Goal: Use online tool/utility

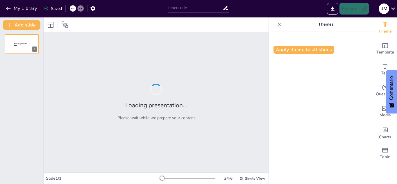
type input "El Término Excluido: Definición y Contexto"
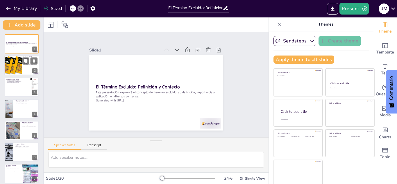
click at [30, 69] on div at bounding box center [21, 66] width 35 height 20
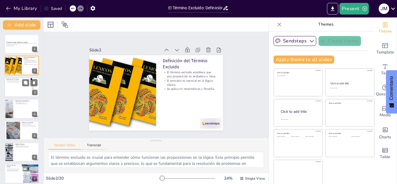
click at [24, 90] on div at bounding box center [21, 87] width 35 height 20
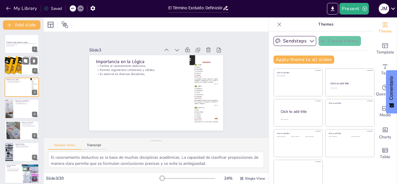
click at [23, 69] on div at bounding box center [21, 66] width 35 height 20
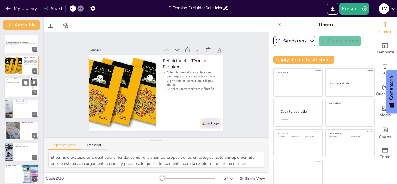
click at [31, 93] on div at bounding box center [35, 87] width 15 height 20
type textarea "El razonamiento deductivo es la base de muchas disciplinas académicas. La capac…"
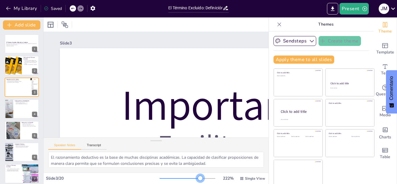
click at [192, 178] on div at bounding box center [187, 178] width 56 height 5
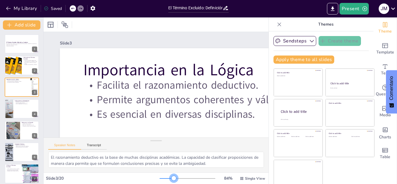
click at [166, 178] on div at bounding box center [187, 178] width 56 height 5
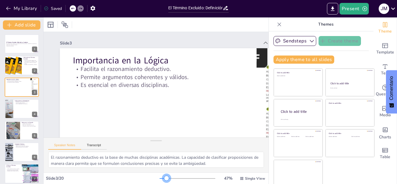
click at [159, 178] on div at bounding box center [187, 178] width 56 height 5
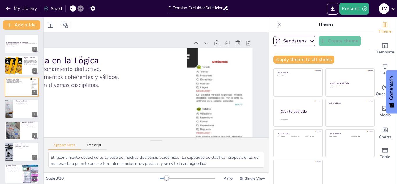
scroll to position [0, 83]
